Goal: Transaction & Acquisition: Register for event/course

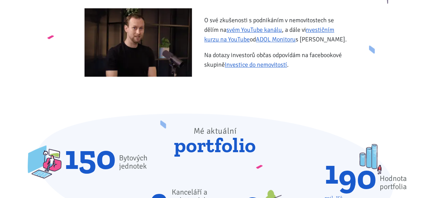
scroll to position [351, 0]
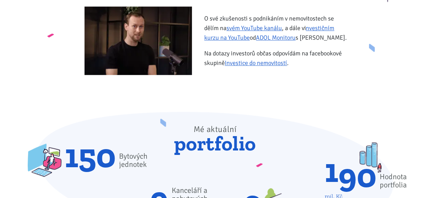
click at [144, 163] on span "Bytových jednotek" at bounding box center [133, 160] width 28 height 16
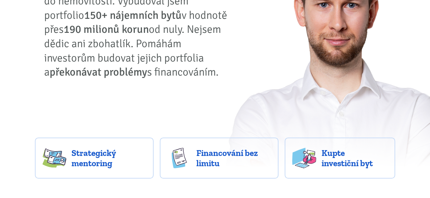
scroll to position [108, 0]
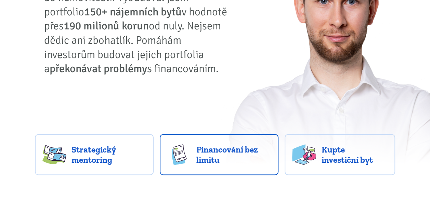
click at [161, 139] on link "Financování bez limitu" at bounding box center [219, 154] width 119 height 41
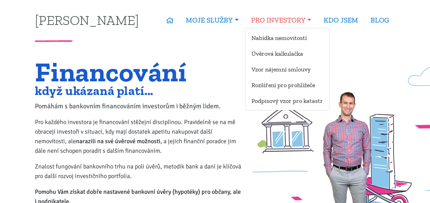
click at [273, 23] on link "PRO INVESTORY" at bounding box center [281, 20] width 72 height 16
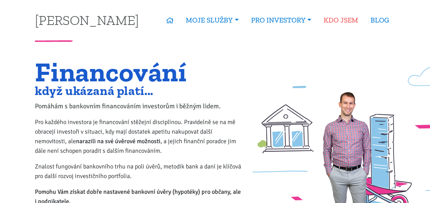
click at [342, 20] on link "KDO JSEM" at bounding box center [340, 20] width 47 height 16
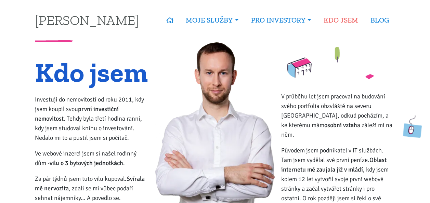
click at [336, 23] on link "KDO JSEM" at bounding box center [340, 20] width 47 height 16
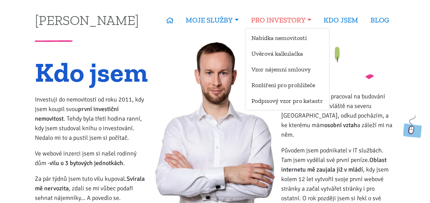
click at [295, 22] on link "PRO INVESTORY" at bounding box center [281, 20] width 72 height 16
click at [349, 21] on link "KDO JSEM" at bounding box center [340, 20] width 47 height 16
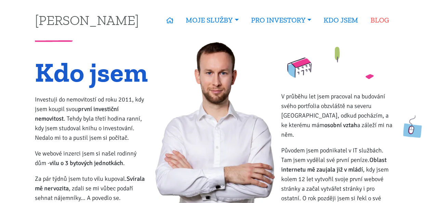
click at [386, 21] on link "BLOG" at bounding box center [379, 20] width 31 height 16
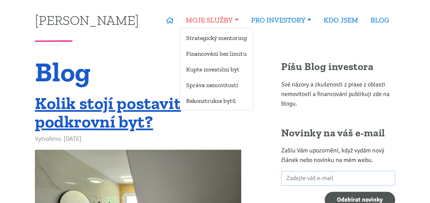
click at [207, 20] on link "MOJE SLUŽBY" at bounding box center [211, 20] width 65 height 16
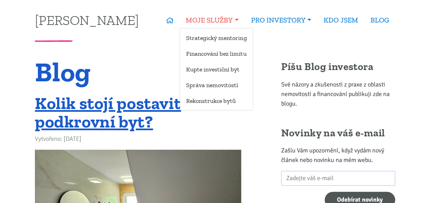
click at [219, 20] on link "MOJE SLUŽBY" at bounding box center [211, 20] width 65 height 16
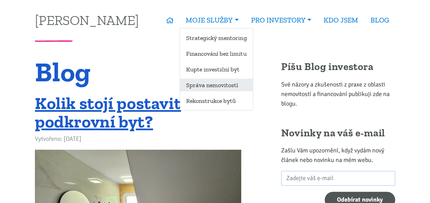
click at [202, 88] on link "Správa nemovitostí" at bounding box center [216, 85] width 73 height 13
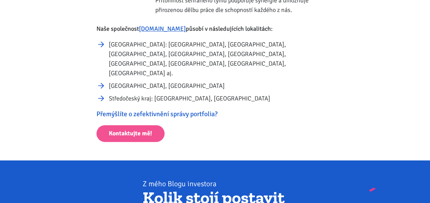
scroll to position [424, 0]
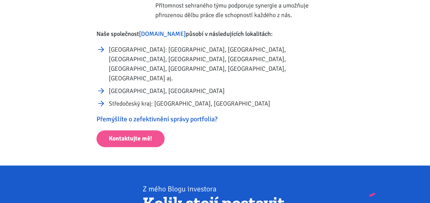
click at [159, 35] on link "[DOMAIN_NAME]" at bounding box center [162, 34] width 47 height 8
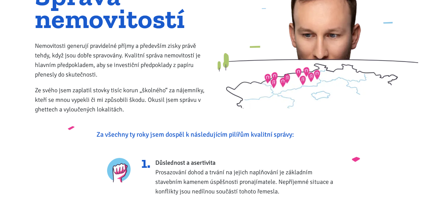
scroll to position [0, 0]
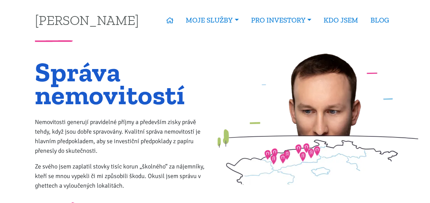
click at [215, 26] on link "MOJE SLUŽBY" at bounding box center [211, 20] width 65 height 16
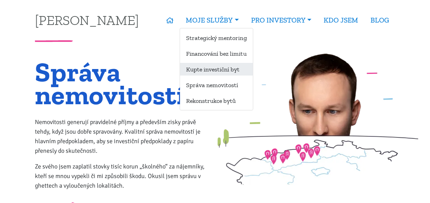
click at [211, 72] on link "Kupte investiční byt" at bounding box center [216, 69] width 73 height 13
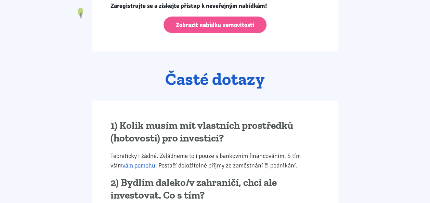
scroll to position [797, 0]
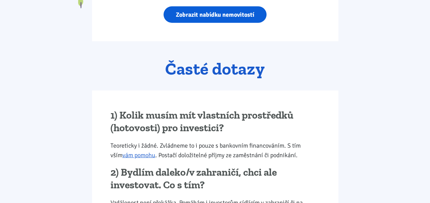
click at [202, 16] on link "Zobrazit nabídku nemovitostí" at bounding box center [214, 14] width 103 height 17
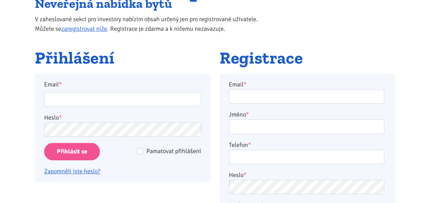
scroll to position [86, 0]
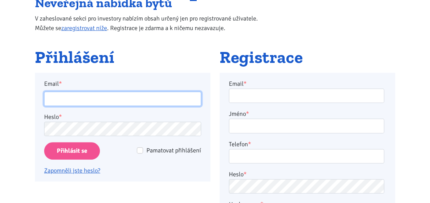
click at [173, 101] on input "Email *" at bounding box center [122, 99] width 157 height 15
type input "[EMAIL_ADDRESS][DOMAIN_NAME]"
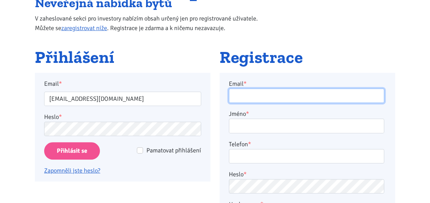
click at [294, 97] on input "Email *" at bounding box center [306, 96] width 155 height 15
type input "P.burgermeisterova@seznam.cz"
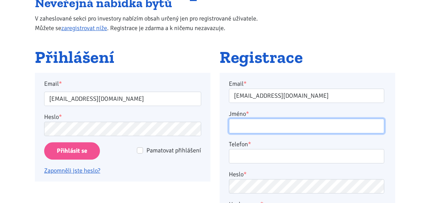
click at [294, 128] on input "Jméno *" at bounding box center [306, 126] width 155 height 15
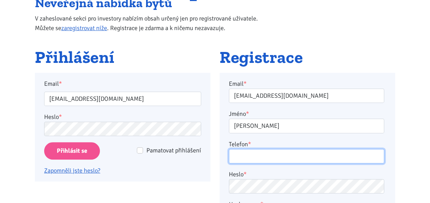
click at [261, 155] on input "Telefon *" at bounding box center [306, 156] width 155 height 15
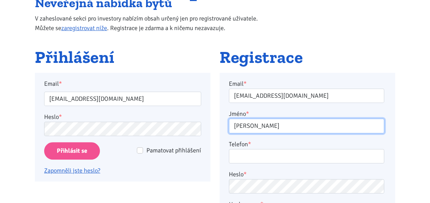
click at [282, 128] on input "Petra" at bounding box center [306, 126] width 155 height 15
type input "Petra Bürgermeisterová"
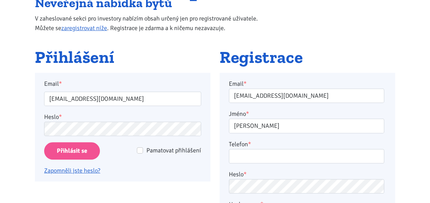
click at [252, 159] on input "Telefon *" at bounding box center [306, 156] width 155 height 15
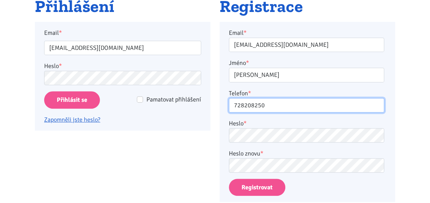
scroll to position [140, 0]
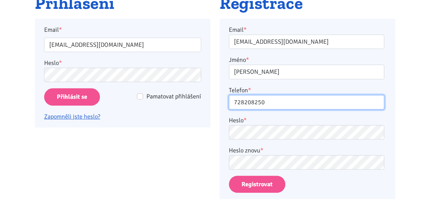
type input "728208250"
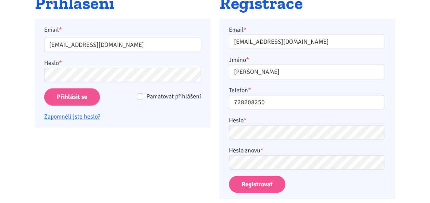
click at [256, 186] on button "Registrovat" at bounding box center [257, 184] width 56 height 17
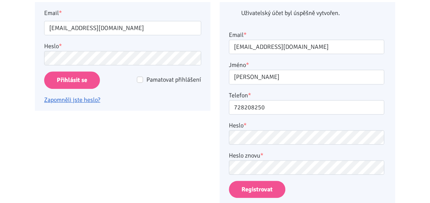
scroll to position [159, 0]
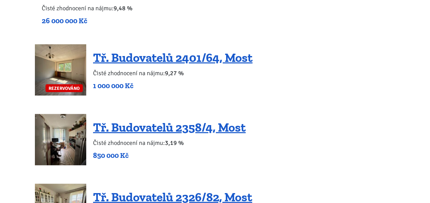
scroll to position [618, 0]
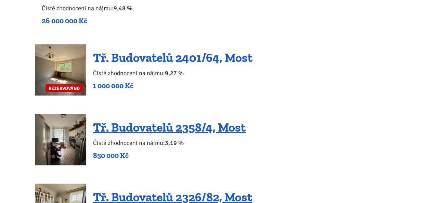
click at [158, 59] on link "Tř. Budovatelů 2401/64, Most" at bounding box center [172, 57] width 159 height 15
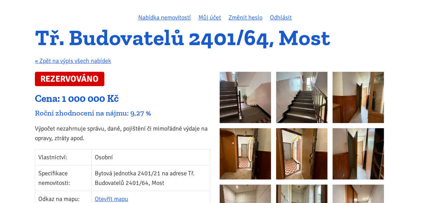
scroll to position [47, 0]
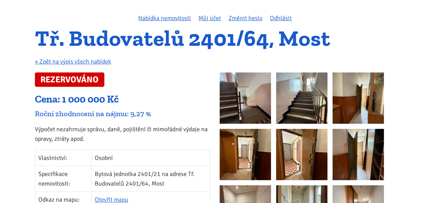
click at [241, 96] on img at bounding box center [244, 97] width 51 height 51
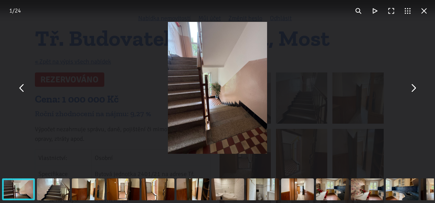
click at [413, 90] on button "You can close this modal content with the ESC key" at bounding box center [413, 88] width 16 height 16
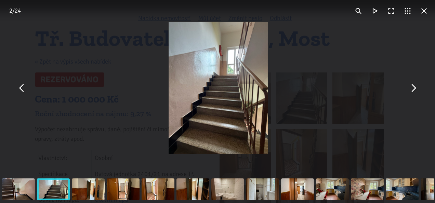
click at [415, 89] on button "You can close this modal content with the ESC key" at bounding box center [413, 88] width 16 height 16
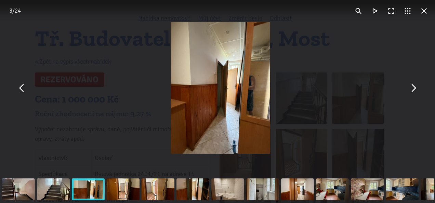
click at [410, 92] on button "You can close this modal content with the ESC key" at bounding box center [413, 88] width 16 height 16
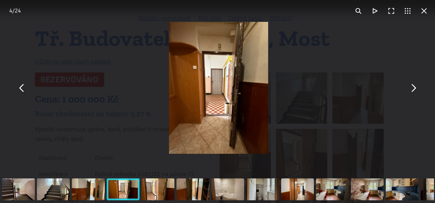
click at [408, 90] on button "You can close this modal content with the ESC key" at bounding box center [413, 88] width 16 height 16
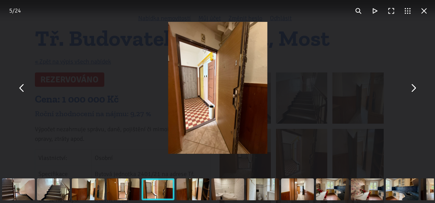
click at [409, 91] on button "You can close this modal content with the ESC key" at bounding box center [413, 88] width 16 height 16
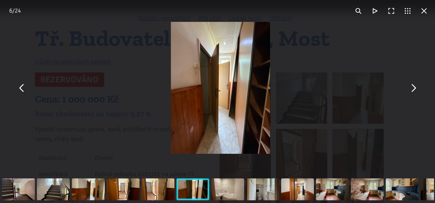
click at [408, 90] on button "You can close this modal content with the ESC key" at bounding box center [413, 88] width 16 height 16
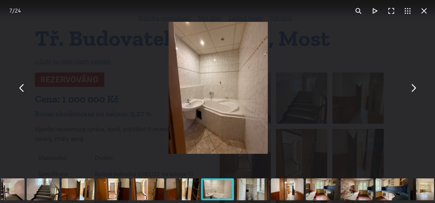
click at [408, 91] on button "You can close this modal content with the ESC key" at bounding box center [413, 88] width 16 height 16
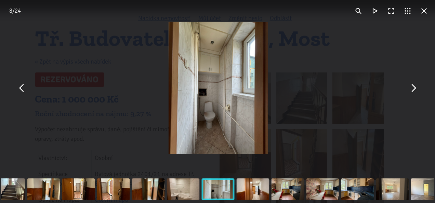
click at [408, 92] on button "You can close this modal content with the ESC key" at bounding box center [413, 88] width 16 height 16
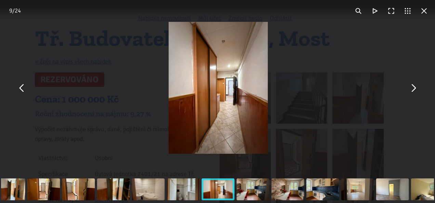
click at [409, 92] on button "You can close this modal content with the ESC key" at bounding box center [413, 88] width 16 height 16
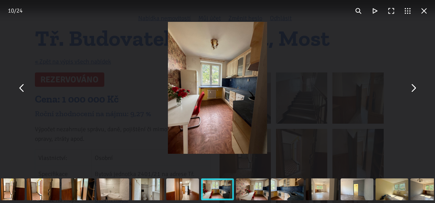
click at [409, 91] on button "You can close this modal content with the ESC key" at bounding box center [413, 88] width 16 height 16
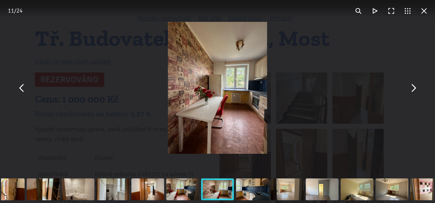
click at [408, 93] on button "You can close this modal content with the ESC key" at bounding box center [413, 88] width 16 height 16
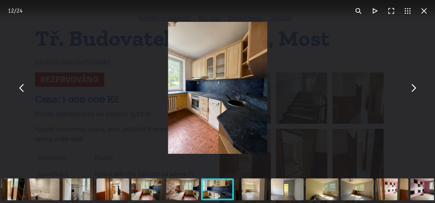
click at [411, 91] on button "You can close this modal content with the ESC key" at bounding box center [413, 88] width 16 height 16
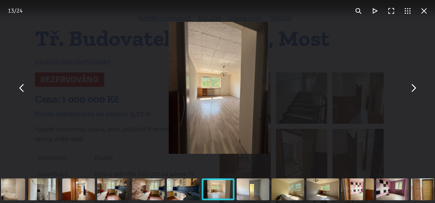
click at [409, 92] on button "You can close this modal content with the ESC key" at bounding box center [413, 88] width 16 height 16
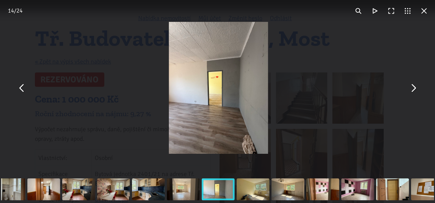
click at [406, 94] on div "You can close this modal content with the ESC key" at bounding box center [218, 88] width 435 height 176
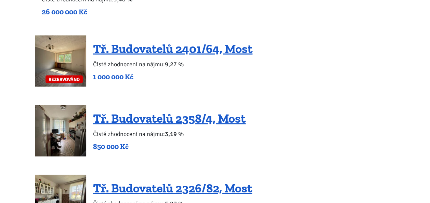
scroll to position [627, 0]
click at [196, 122] on link "Tř. Budovatelů 2358/4, Most" at bounding box center [169, 118] width 152 height 15
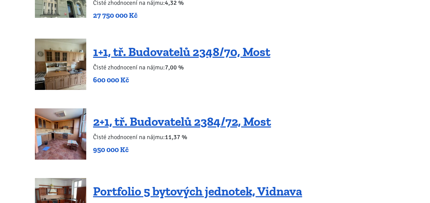
scroll to position [1262, 0]
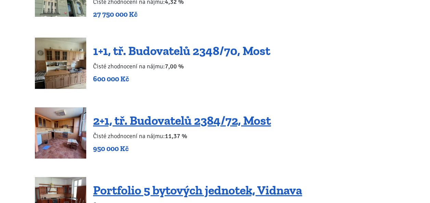
click at [182, 44] on link "1+1, tř. Budovatelů 2348/70, Most" at bounding box center [181, 50] width 177 height 15
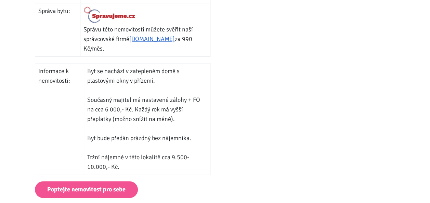
scroll to position [428, 0]
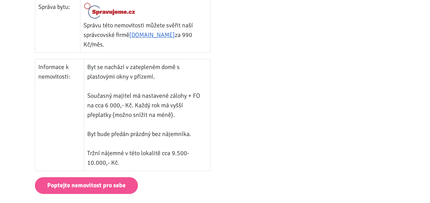
click at [196, 125] on td "Byt se nachází v zatepleném domě s plastovými okny v přízemí. Současný majitel …" at bounding box center [147, 115] width 126 height 112
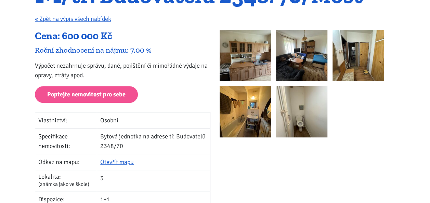
scroll to position [89, 0]
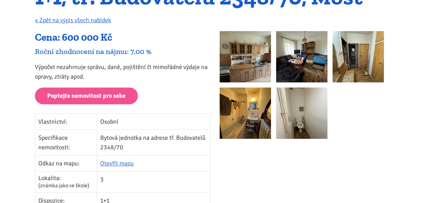
click at [246, 62] on img at bounding box center [244, 56] width 51 height 51
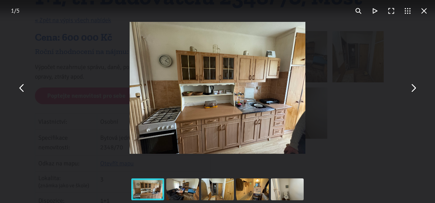
click at [406, 93] on div "You can close this modal content with the ESC key" at bounding box center [217, 88] width 435 height 176
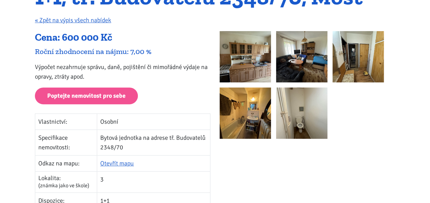
click at [297, 59] on img at bounding box center [301, 56] width 51 height 51
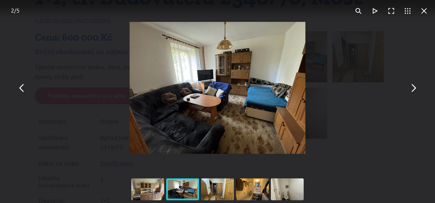
click at [406, 89] on button "You can close this modal content with the ESC key" at bounding box center [413, 88] width 16 height 16
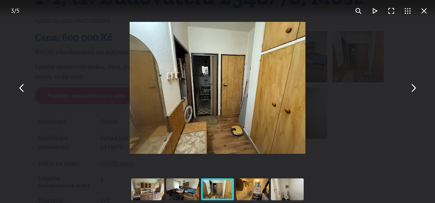
click at [410, 91] on button "You can close this modal content with the ESC key" at bounding box center [413, 88] width 16 height 16
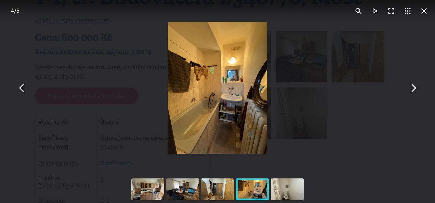
click at [410, 91] on button "You can close this modal content with the ESC key" at bounding box center [413, 88] width 16 height 16
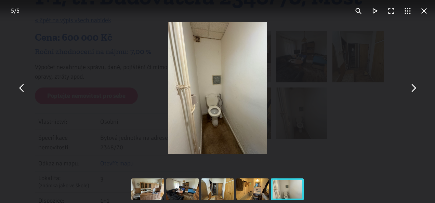
click at [412, 92] on button "You can close this modal content with the ESC key" at bounding box center [413, 88] width 16 height 16
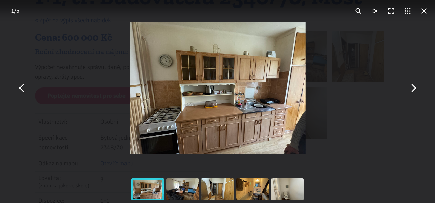
click at [412, 94] on button "You can close this modal content with the ESC key" at bounding box center [413, 88] width 16 height 16
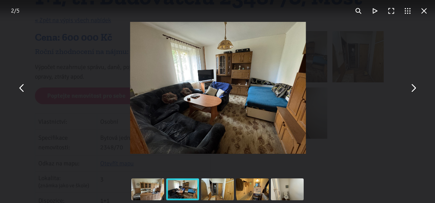
click at [421, 16] on button "You can close this modal content with the ESC key" at bounding box center [424, 11] width 16 height 16
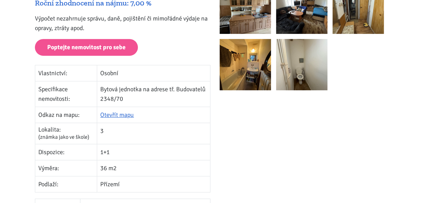
scroll to position [0, 0]
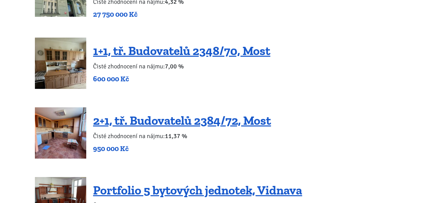
click at [192, 116] on link "2+1, tř. Budovatelů 2384/72, Most" at bounding box center [182, 120] width 178 height 15
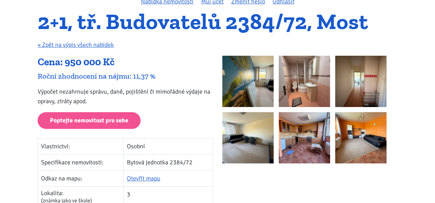
scroll to position [71, 0]
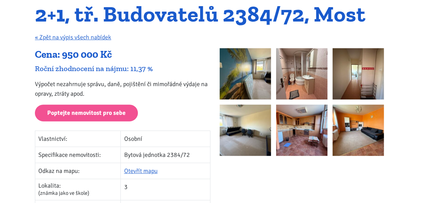
click at [252, 72] on img at bounding box center [244, 73] width 51 height 51
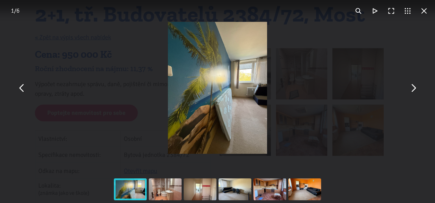
click at [410, 92] on button "You can close this modal content with the ESC key" at bounding box center [413, 88] width 16 height 16
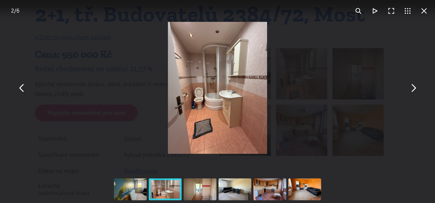
click at [415, 92] on button "You can close this modal content with the ESC key" at bounding box center [413, 88] width 16 height 16
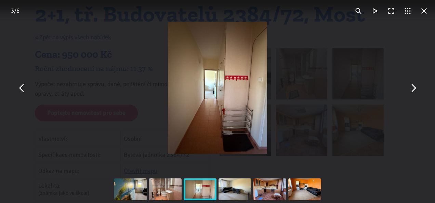
click at [410, 92] on button "You can close this modal content with the ESC key" at bounding box center [413, 88] width 16 height 16
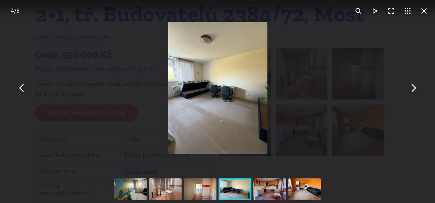
click at [411, 91] on button "You can close this modal content with the ESC key" at bounding box center [413, 88] width 16 height 16
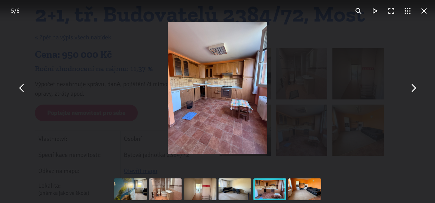
click at [410, 91] on button "You can close this modal content with the ESC key" at bounding box center [413, 88] width 16 height 16
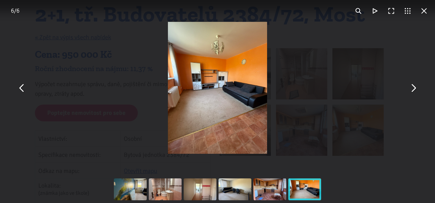
click at [409, 89] on button "You can close this modal content with the ESC key" at bounding box center [413, 88] width 16 height 16
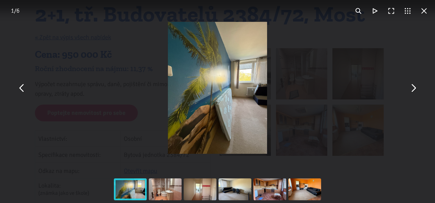
click at [412, 90] on button "You can close this modal content with the ESC key" at bounding box center [413, 88] width 16 height 16
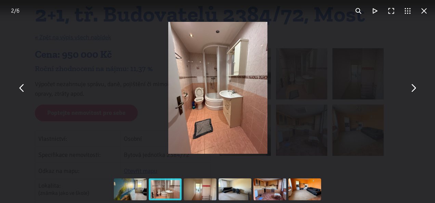
click at [411, 91] on button "You can close this modal content with the ESC key" at bounding box center [413, 88] width 16 height 16
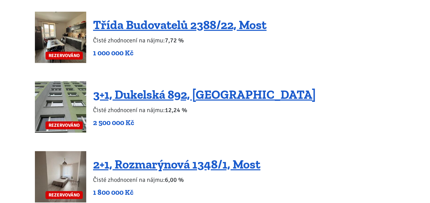
scroll to position [1498, 0]
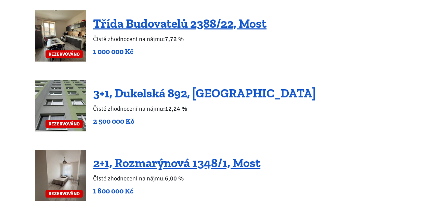
click at [144, 86] on link "3+1, Dukelská 892, [GEOGRAPHIC_DATA]" at bounding box center [204, 93] width 223 height 15
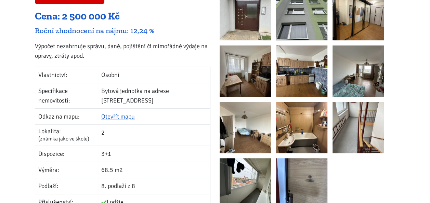
scroll to position [149, 0]
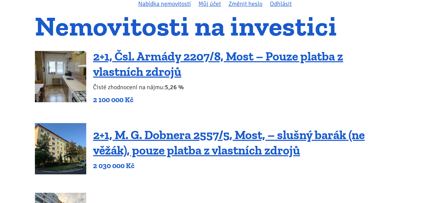
scroll to position [60, 0]
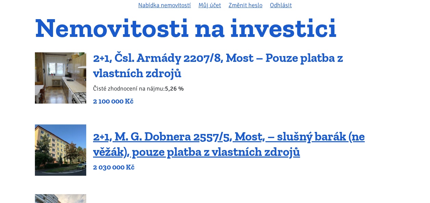
click at [196, 60] on link "2+1, Čsl. Armády 2207/8, Most – Pouze platba z vlastních zdrojů" at bounding box center [218, 65] width 250 height 30
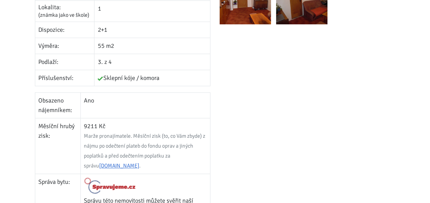
scroll to position [276, 0]
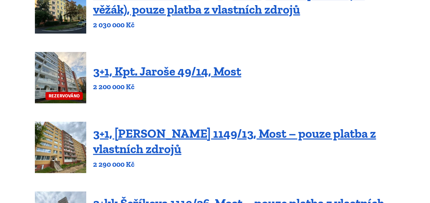
scroll to position [204, 0]
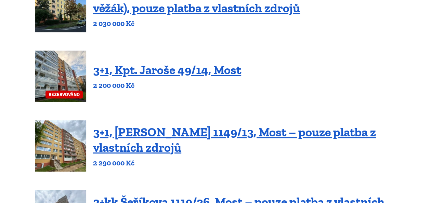
click at [181, 75] on link "3+1, Kpt. Jaroše 49/14, Most" at bounding box center [167, 70] width 148 height 15
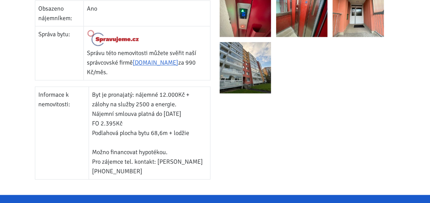
scroll to position [362, 0]
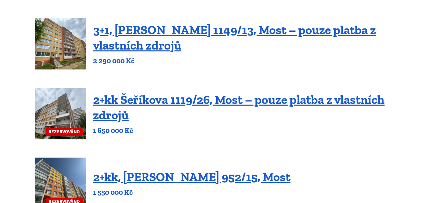
scroll to position [307, 0]
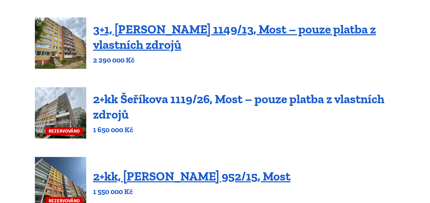
click at [192, 104] on link "2+kk Šeříkova 1119/26, Most – pouze platba z vlastních zdrojů" at bounding box center [238, 107] width 291 height 30
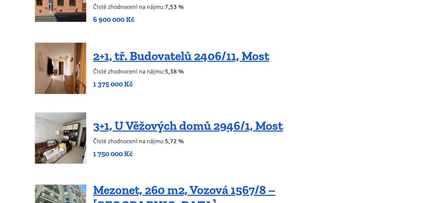
scroll to position [1037, 0]
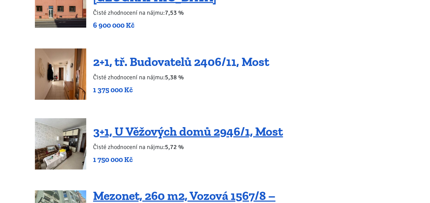
click at [161, 58] on link "2+1, tř. Budovatelů 2406/11, Most" at bounding box center [181, 61] width 176 height 15
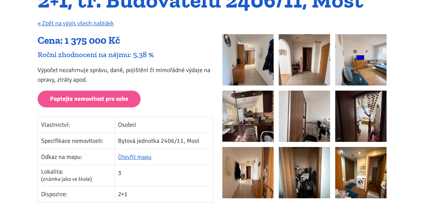
scroll to position [77, 0]
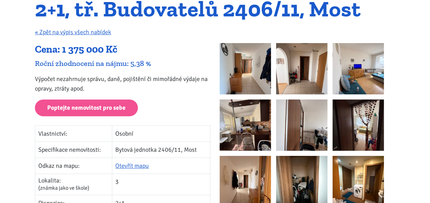
click at [255, 75] on img at bounding box center [244, 68] width 51 height 51
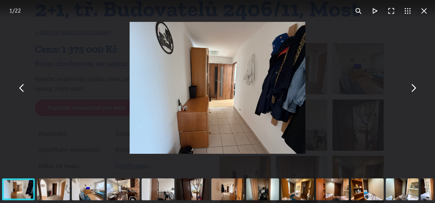
click at [411, 92] on button "You can close this modal content with the ESC key" at bounding box center [413, 88] width 16 height 16
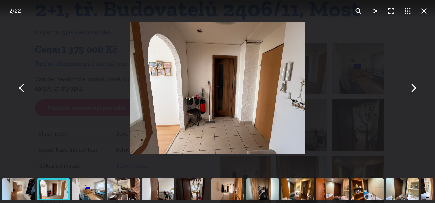
click at [407, 86] on button "You can close this modal content with the ESC key" at bounding box center [413, 88] width 16 height 16
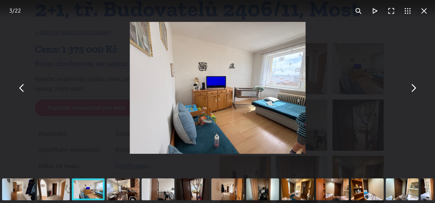
click at [406, 88] on button "You can close this modal content with the ESC key" at bounding box center [413, 88] width 16 height 16
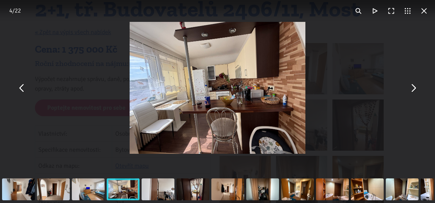
click at [407, 88] on button "You can close this modal content with the ESC key" at bounding box center [413, 88] width 16 height 16
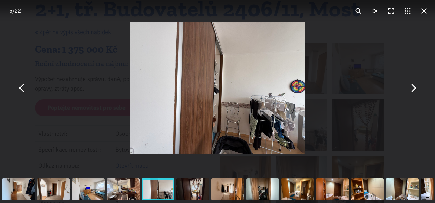
click at [410, 86] on button "You can close this modal content with the ESC key" at bounding box center [413, 88] width 16 height 16
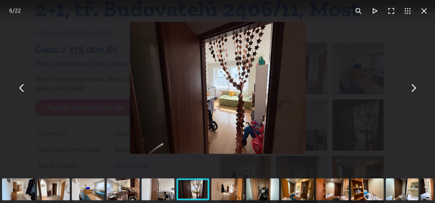
click at [409, 88] on button "You can close this modal content with the ESC key" at bounding box center [413, 88] width 16 height 16
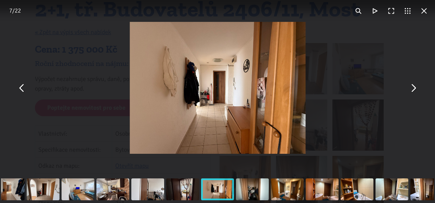
click at [412, 88] on button "You can close this modal content with the ESC key" at bounding box center [413, 88] width 16 height 16
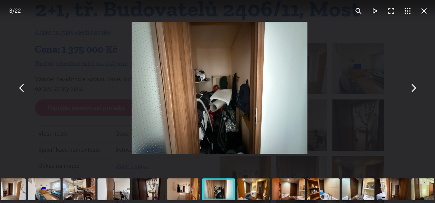
click at [412, 88] on button "You can close this modal content with the ESC key" at bounding box center [413, 88] width 16 height 16
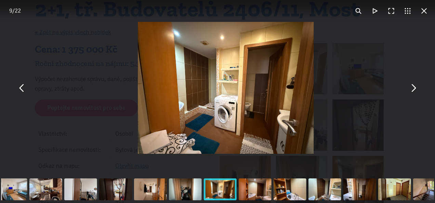
click at [411, 89] on button "You can close this modal content with the ESC key" at bounding box center [413, 88] width 16 height 16
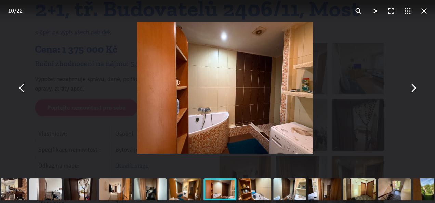
click at [409, 88] on button "You can close this modal content with the ESC key" at bounding box center [413, 88] width 16 height 16
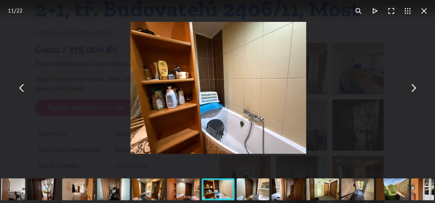
click at [405, 87] on button "You can close this modal content with the ESC key" at bounding box center [413, 88] width 16 height 16
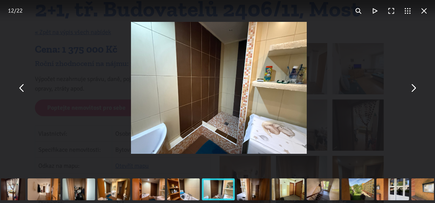
click at [405, 85] on button "You can close this modal content with the ESC key" at bounding box center [413, 88] width 16 height 16
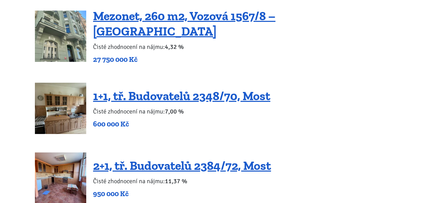
scroll to position [1220, 0]
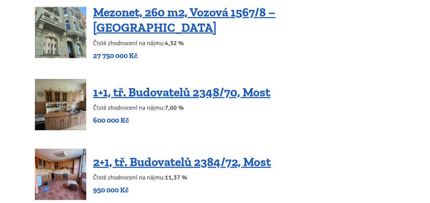
click at [61, 85] on img at bounding box center [60, 104] width 51 height 51
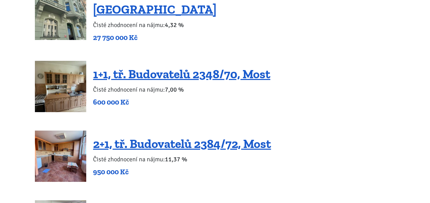
scroll to position [1239, 0]
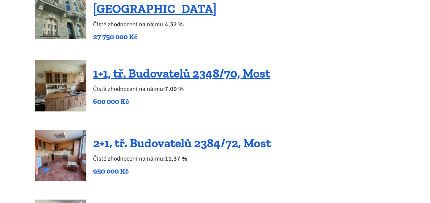
click at [169, 137] on link "2+1, tř. Budovatelů 2384/72, Most" at bounding box center [182, 143] width 178 height 15
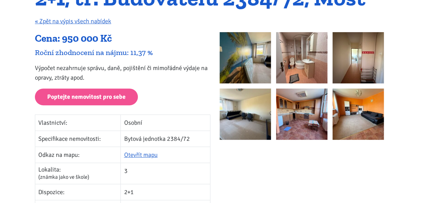
scroll to position [89, 0]
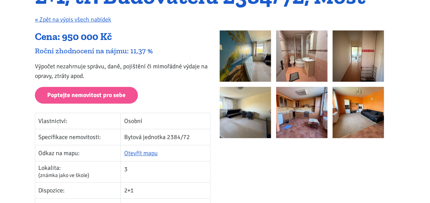
click at [249, 55] on img at bounding box center [244, 55] width 51 height 51
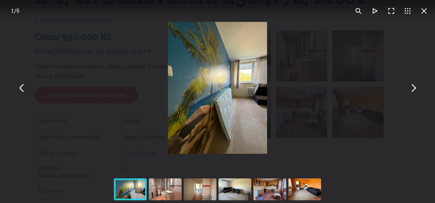
click at [414, 89] on button "You can close this modal content with the ESC key" at bounding box center [413, 88] width 16 height 16
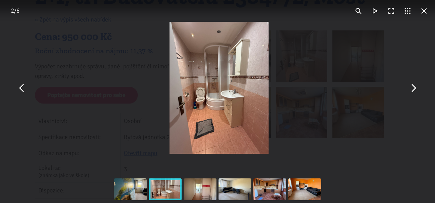
click at [410, 88] on button "You can close this modal content with the ESC key" at bounding box center [413, 88] width 16 height 16
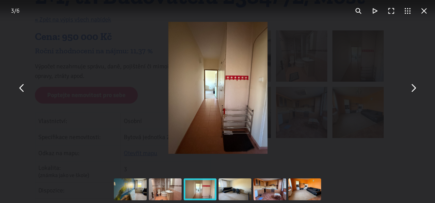
click at [406, 91] on button "You can close this modal content with the ESC key" at bounding box center [413, 88] width 16 height 16
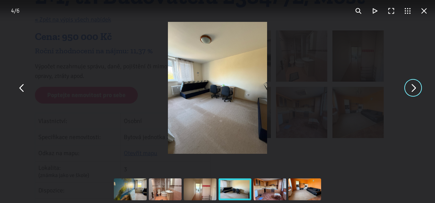
click at [414, 92] on button "You can close this modal content with the ESC key" at bounding box center [413, 88] width 16 height 16
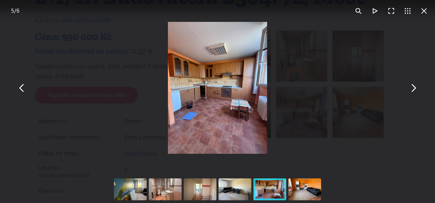
click at [408, 92] on button "You can close this modal content with the ESC key" at bounding box center [413, 88] width 16 height 16
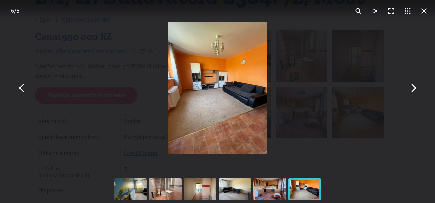
click at [410, 94] on button "You can close this modal content with the ESC key" at bounding box center [413, 88] width 16 height 16
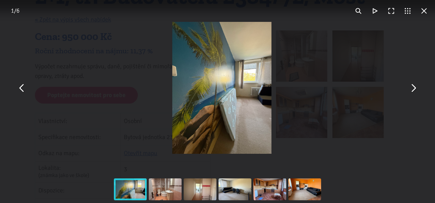
click at [425, 12] on button "You can close this modal content with the ESC key" at bounding box center [424, 11] width 16 height 16
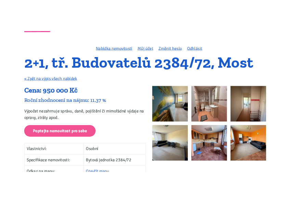
scroll to position [0, 0]
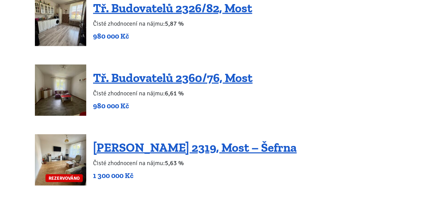
scroll to position [809, 0]
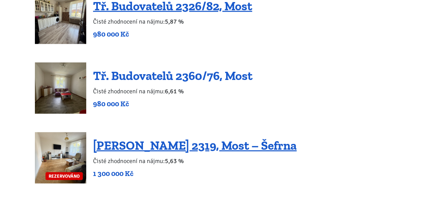
click at [174, 80] on link "Tř. Budovatelů 2360/76, Most" at bounding box center [172, 75] width 159 height 15
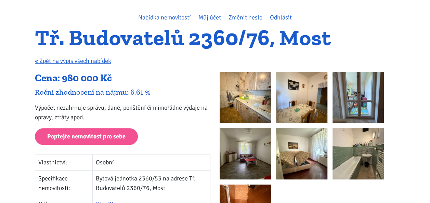
scroll to position [49, 0]
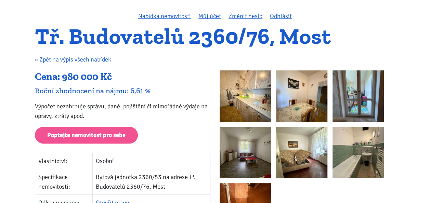
click at [247, 102] on img at bounding box center [244, 95] width 51 height 51
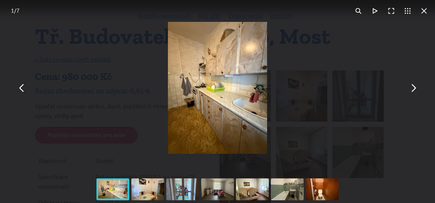
click at [412, 90] on button "You can close this modal content with the ESC key" at bounding box center [413, 88] width 16 height 16
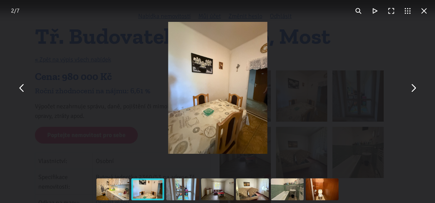
click at [414, 91] on button "You can close this modal content with the ESC key" at bounding box center [413, 88] width 16 height 16
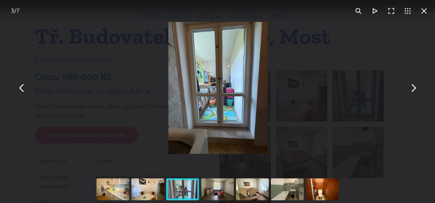
click at [414, 91] on button "You can close this modal content with the ESC key" at bounding box center [413, 88] width 16 height 16
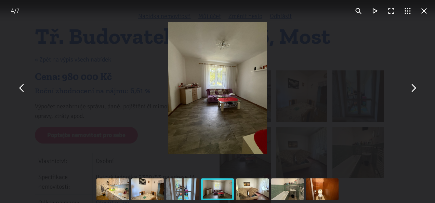
click at [408, 94] on button "You can close this modal content with the ESC key" at bounding box center [413, 88] width 16 height 16
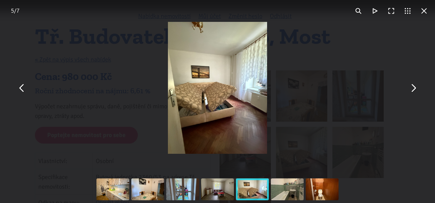
click at [416, 95] on div "You can close this modal content with the ESC key" at bounding box center [217, 88] width 435 height 176
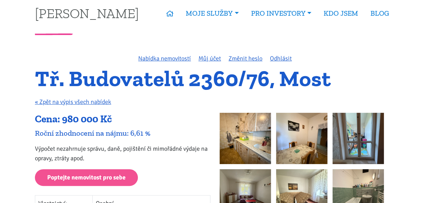
scroll to position [0, 0]
